Goal: Information Seeking & Learning: Check status

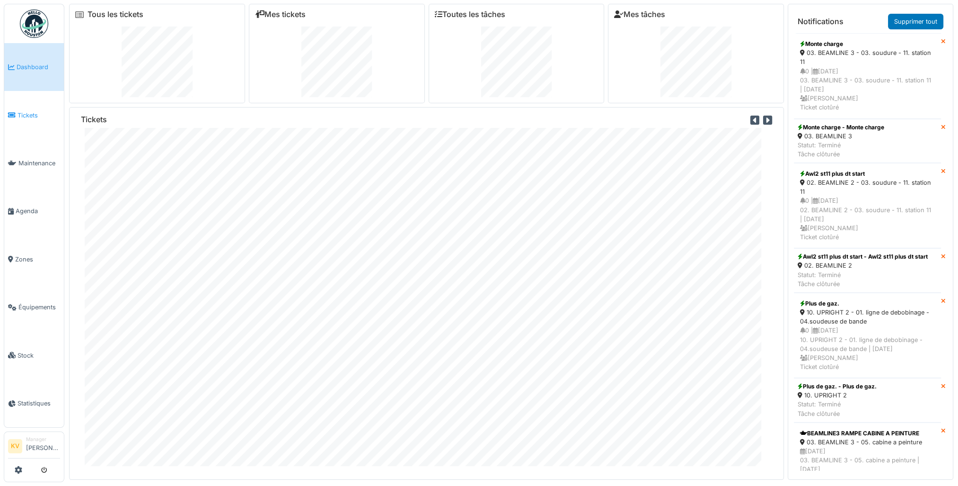
click at [26, 113] on span "Tickets" at bounding box center [39, 115] width 43 height 9
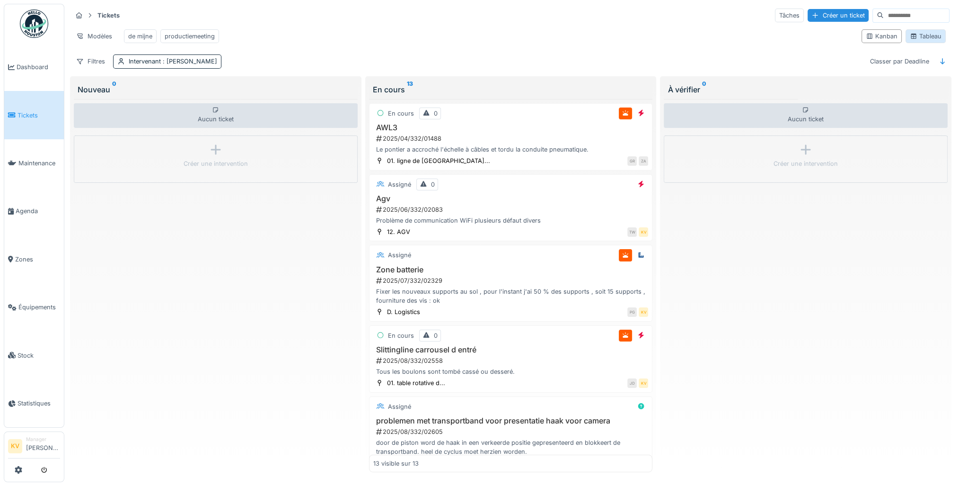
click at [926, 36] on div "Tableau" at bounding box center [926, 36] width 32 height 9
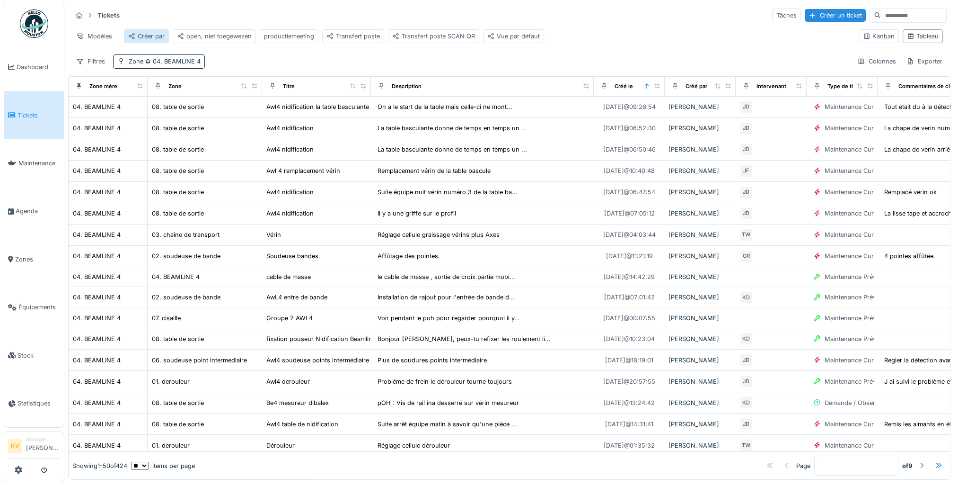
click at [146, 36] on div "Créer par" at bounding box center [146, 36] width 36 height 9
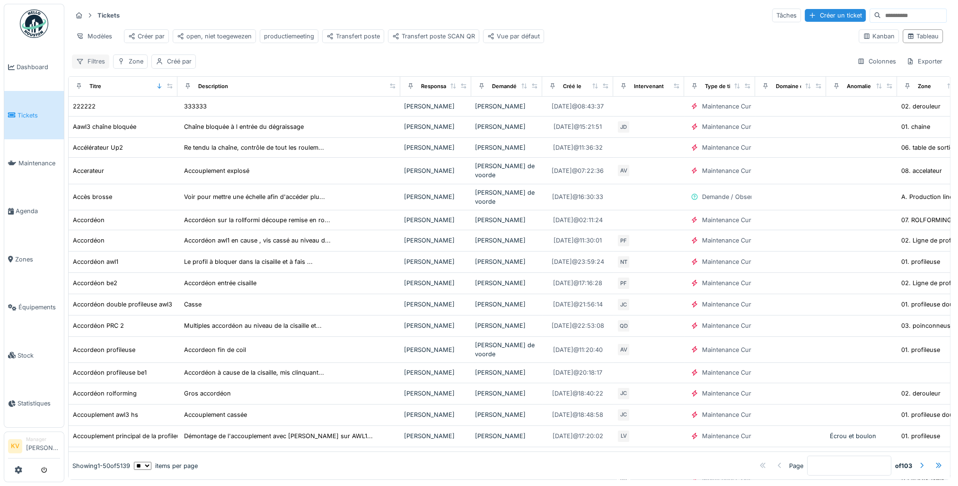
click at [93, 66] on div "Filtres" at bounding box center [90, 61] width 37 height 14
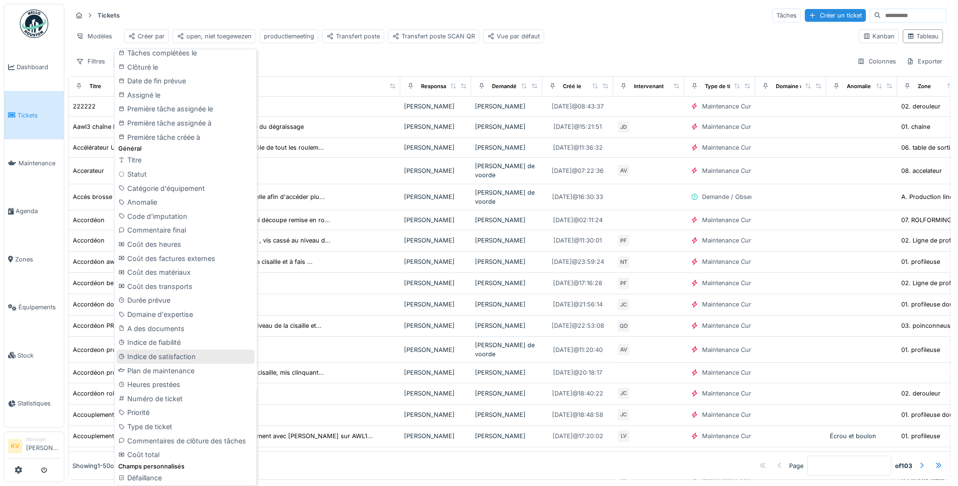
scroll to position [284, 0]
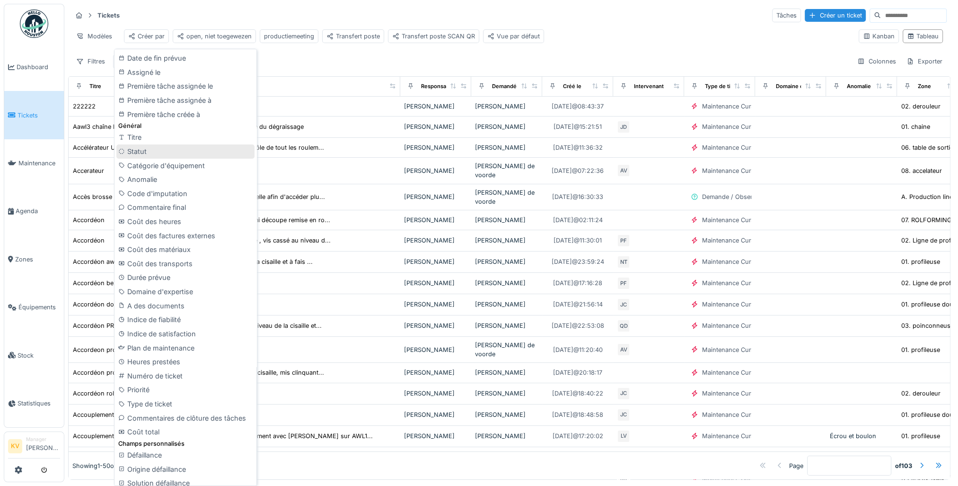
click at [137, 150] on div "Statut" at bounding box center [185, 151] width 138 height 14
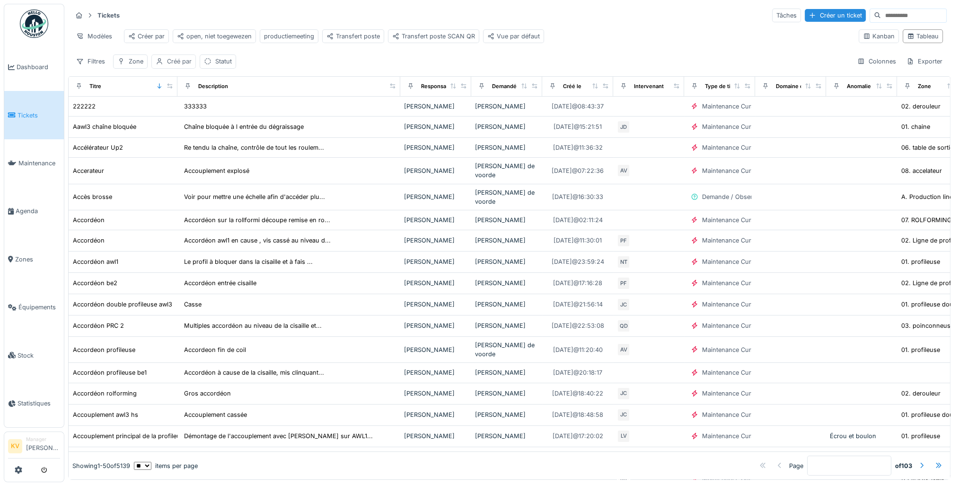
click at [182, 66] on div "Créé par" at bounding box center [179, 61] width 25 height 9
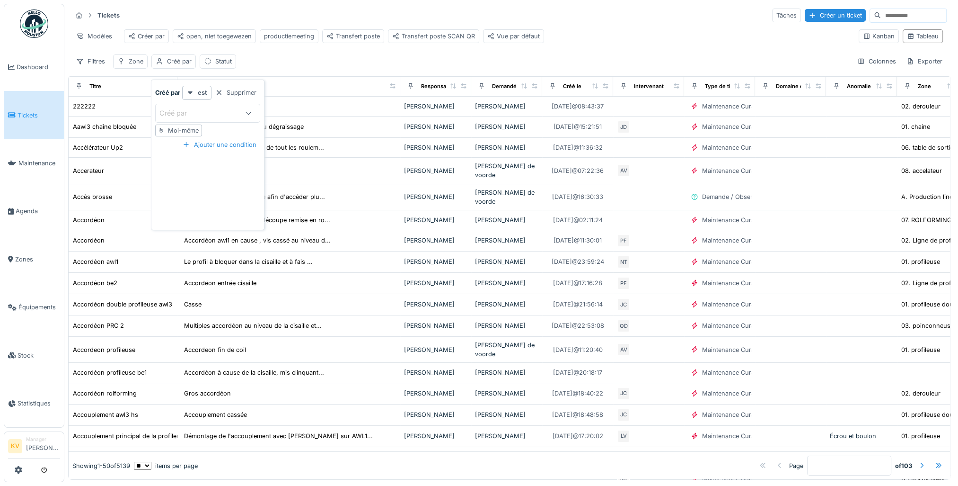
click at [177, 130] on div "Moi-même" at bounding box center [183, 130] width 31 height 9
type input "*****"
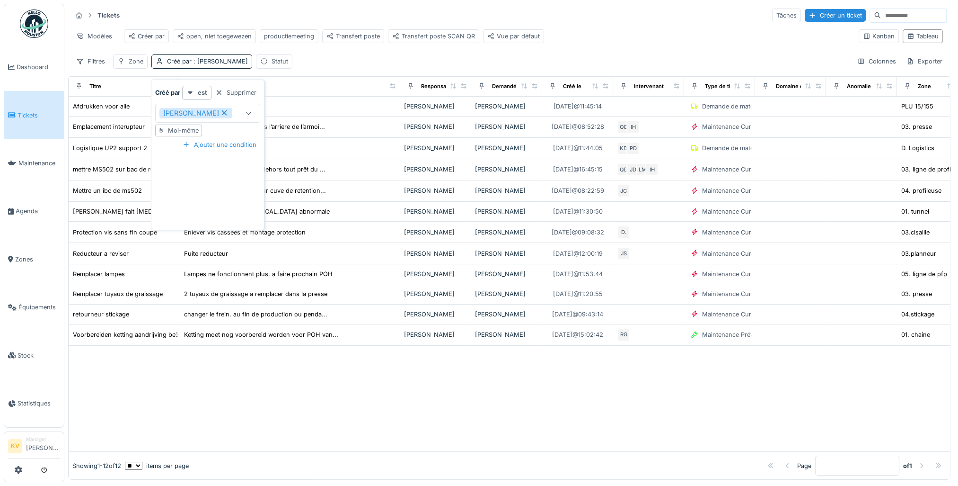
click at [222, 112] on icon at bounding box center [224, 112] width 5 height 5
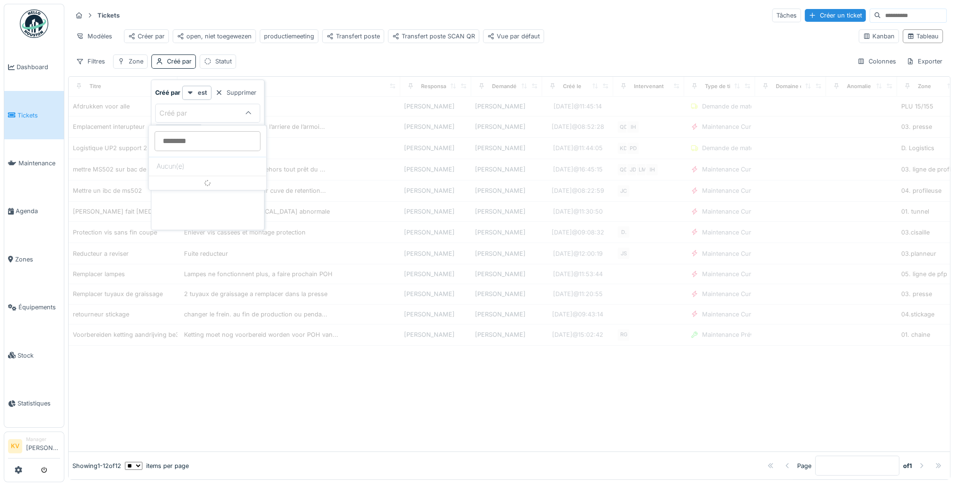
click at [250, 111] on icon at bounding box center [249, 113] width 8 height 6
click at [248, 114] on icon at bounding box center [248, 113] width 5 height 3
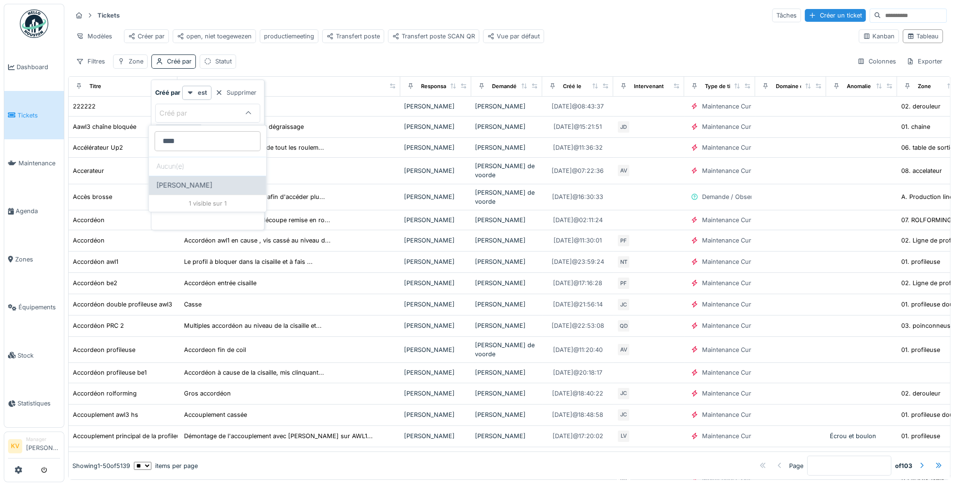
type par_I0MDU "****"
click at [189, 180] on span "[PERSON_NAME]" at bounding box center [185, 185] width 56 height 10
type input "****"
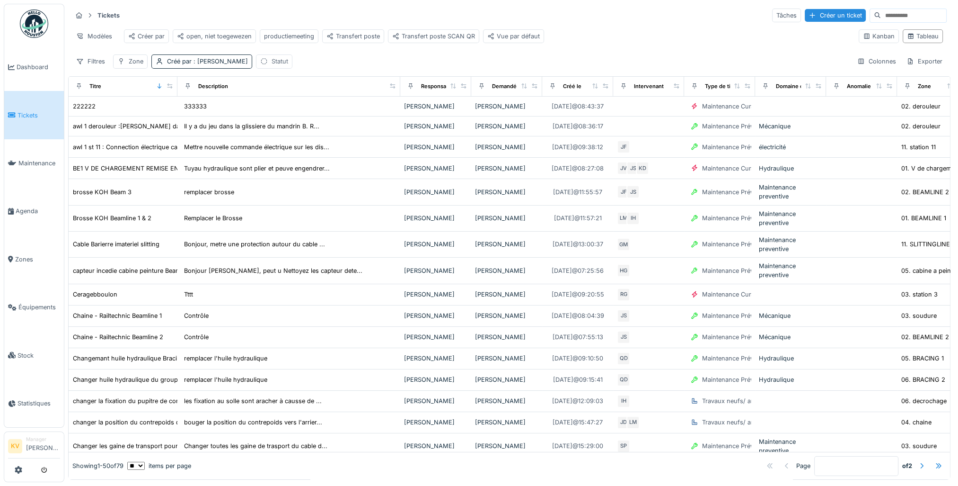
click at [274, 66] on div "Statut" at bounding box center [280, 61] width 17 height 9
click at [336, 113] on icon at bounding box center [339, 113] width 8 height 6
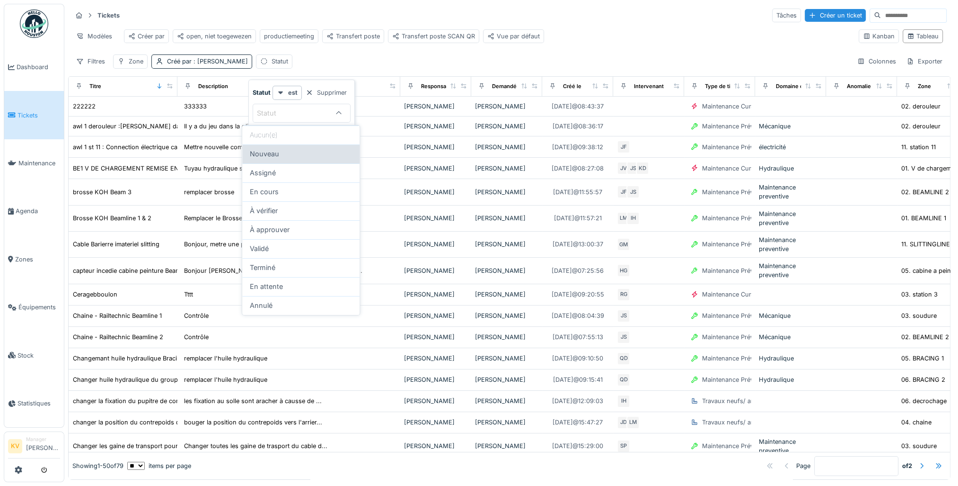
click at [269, 154] on span "Nouveau" at bounding box center [264, 154] width 29 height 10
type input "***"
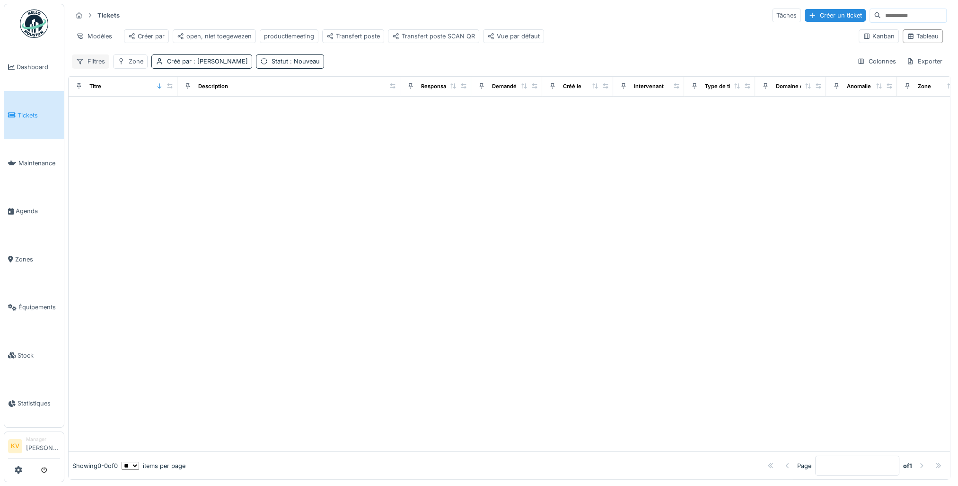
click at [91, 68] on div "Filtres" at bounding box center [90, 61] width 37 height 14
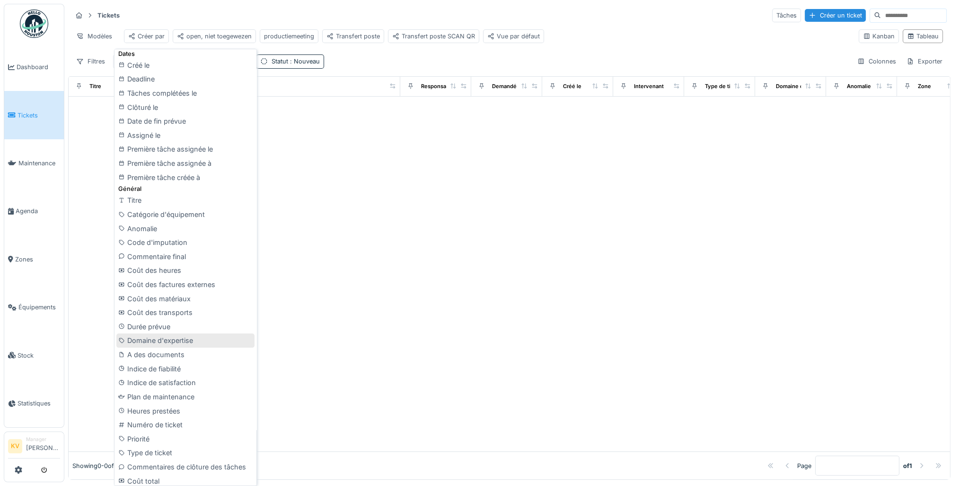
scroll to position [237, 0]
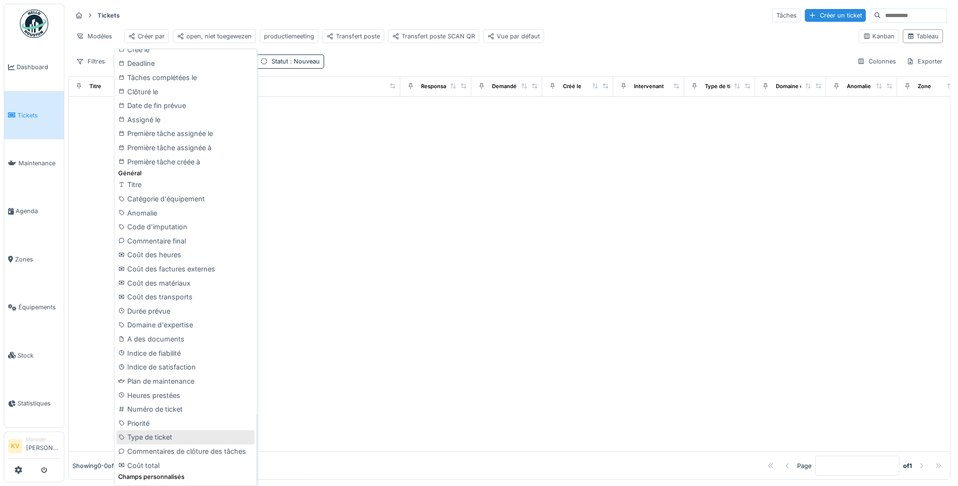
click at [161, 438] on div "Type de ticket" at bounding box center [185, 437] width 138 height 14
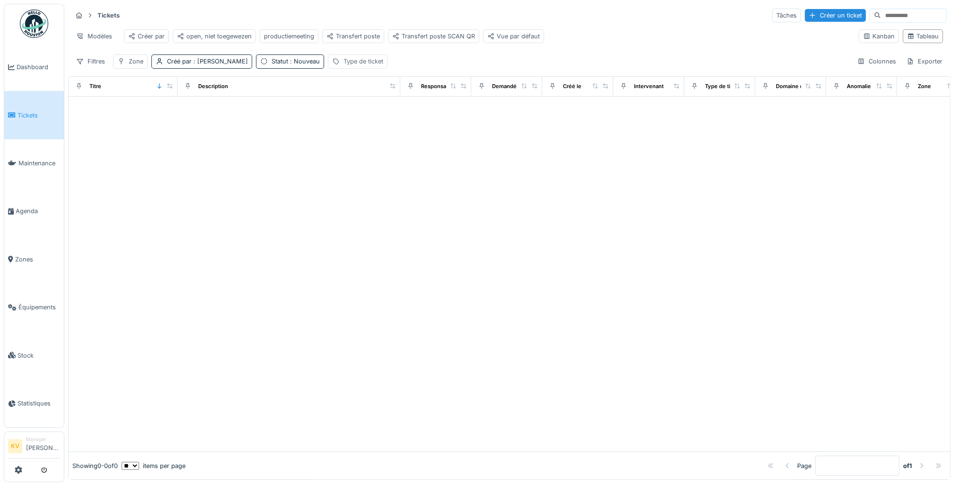
click at [345, 66] on div "Type de ticket" at bounding box center [364, 61] width 40 height 9
click at [376, 108] on div "Type de ticket" at bounding box center [357, 113] width 58 height 10
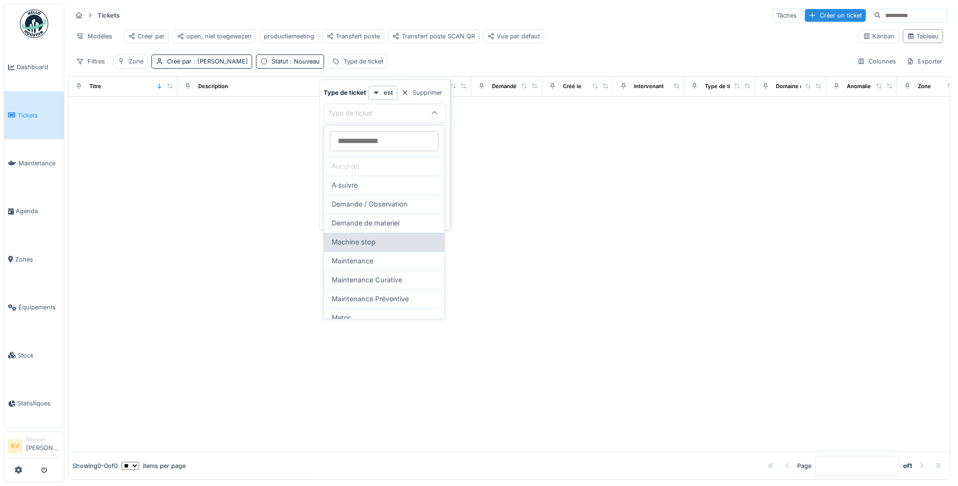
click at [352, 245] on span "Machine stop" at bounding box center [354, 242] width 44 height 10
type input "****"
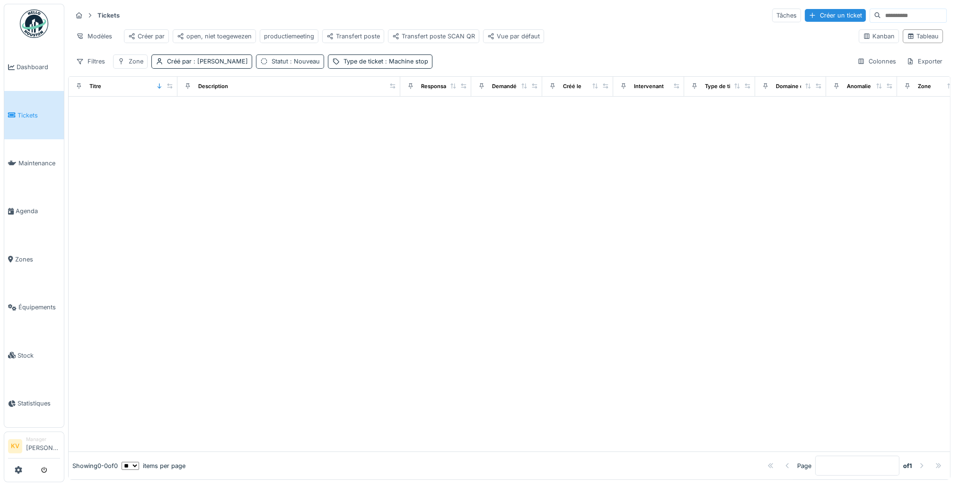
click at [290, 65] on span ": Nouveau" at bounding box center [304, 61] width 32 height 7
click at [292, 111] on icon at bounding box center [295, 112] width 9 height 7
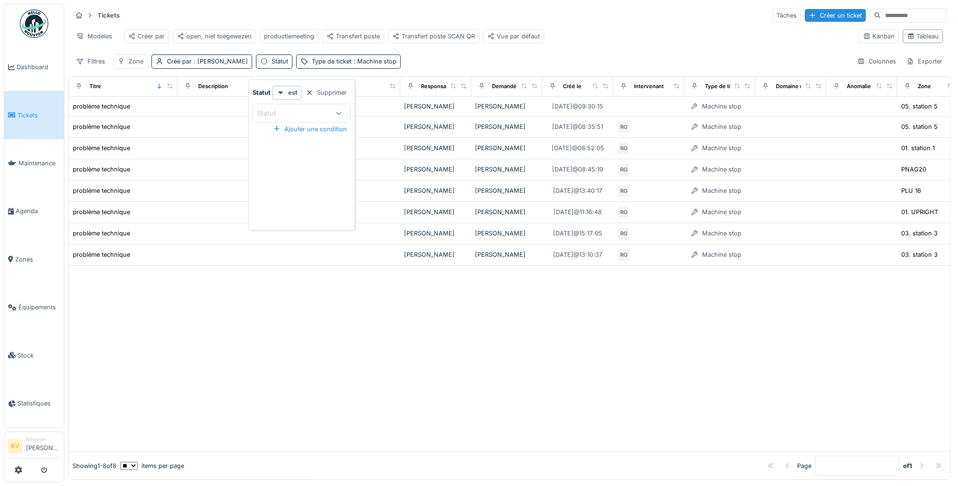
click at [429, 64] on div "Filtres Zone Créé par : [PERSON_NAME] Statut Type de ticket : Machine stop Colo…" at bounding box center [509, 61] width 875 height 14
